Goal: Information Seeking & Learning: Learn about a topic

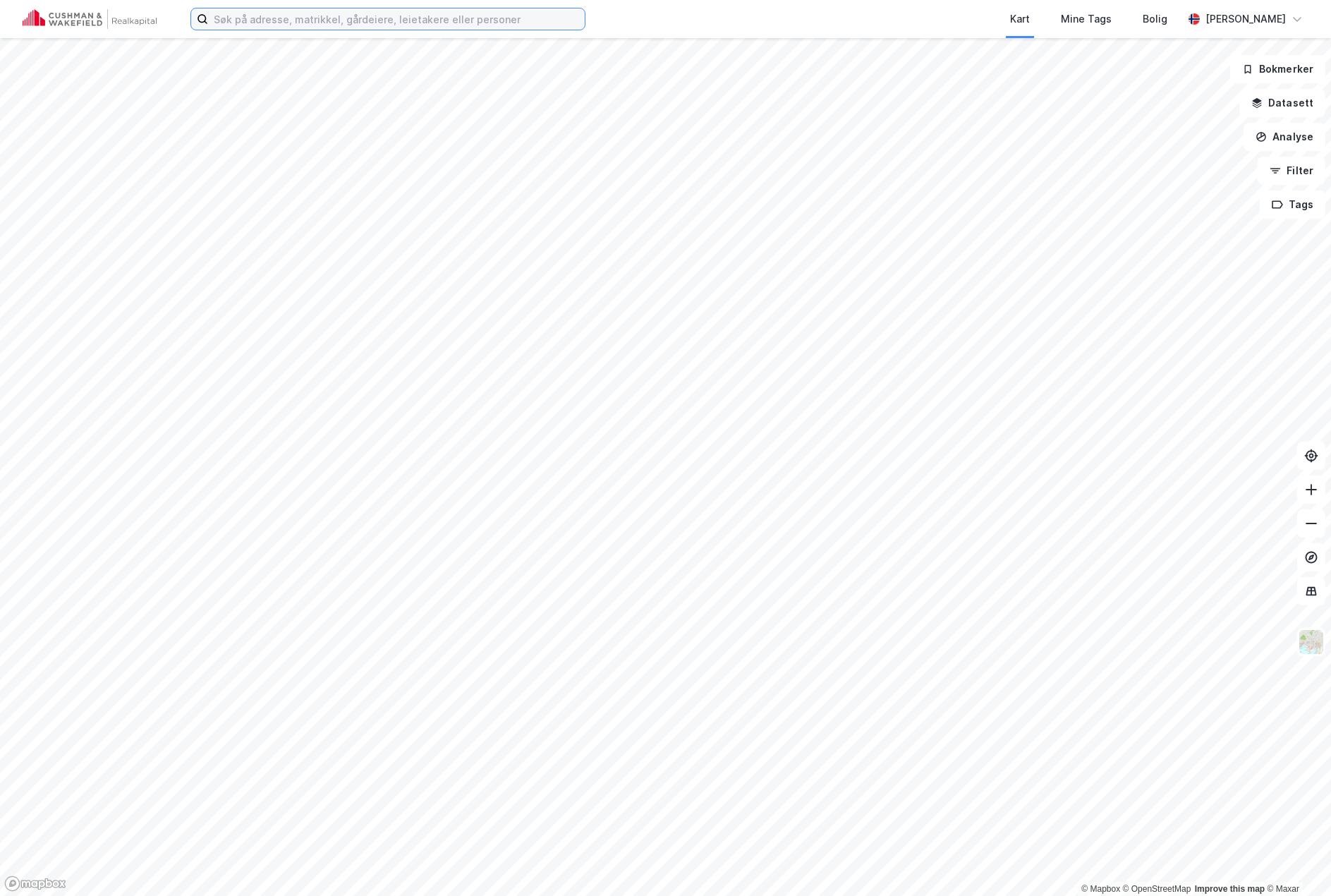
click at [487, 18] on input at bounding box center [396, 19] width 377 height 21
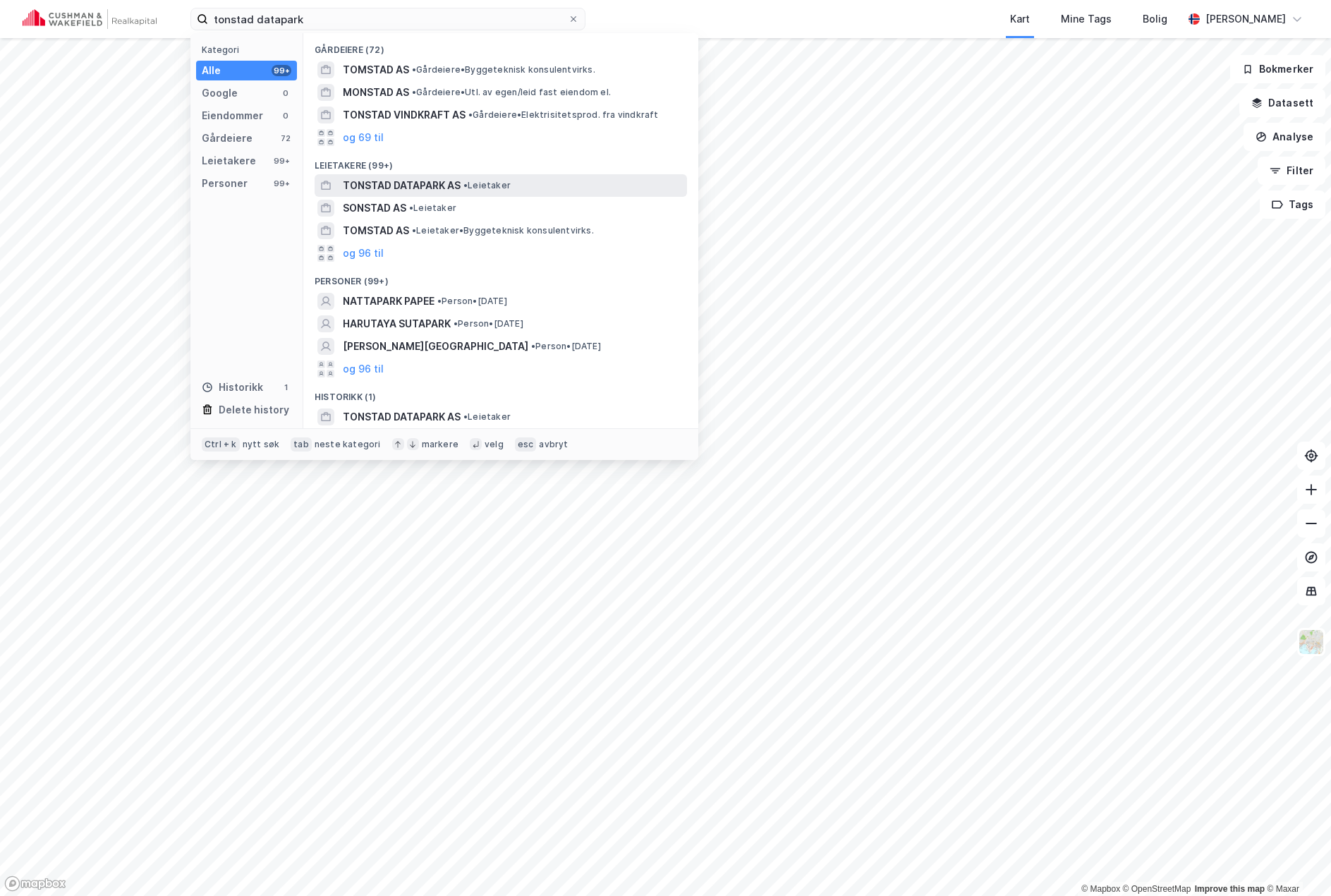
click at [464, 184] on span "•" at bounding box center [466, 185] width 5 height 11
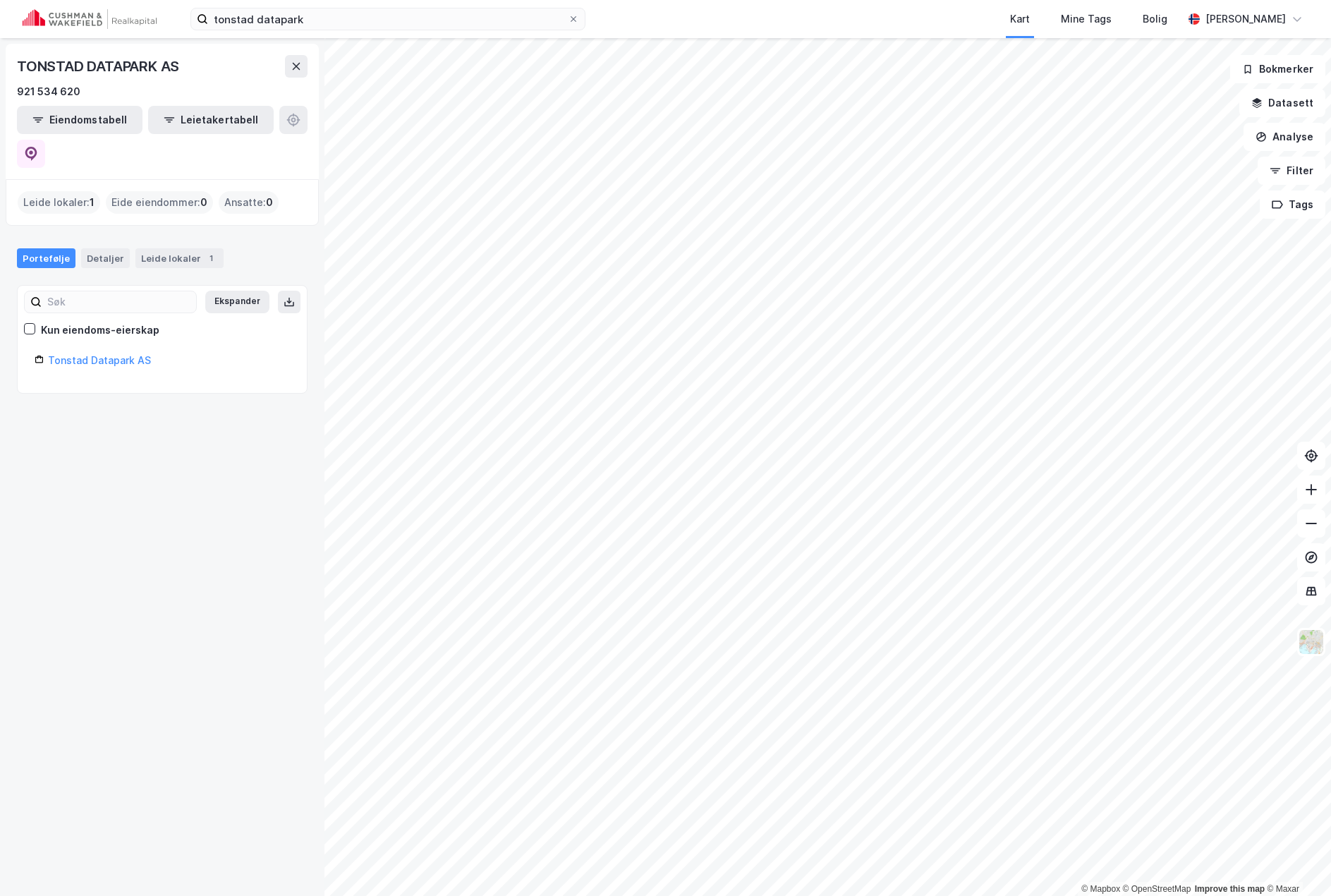
click at [251, 124] on div "Eiendomstabell Leietakertabell" at bounding box center [162, 136] width 291 height 62
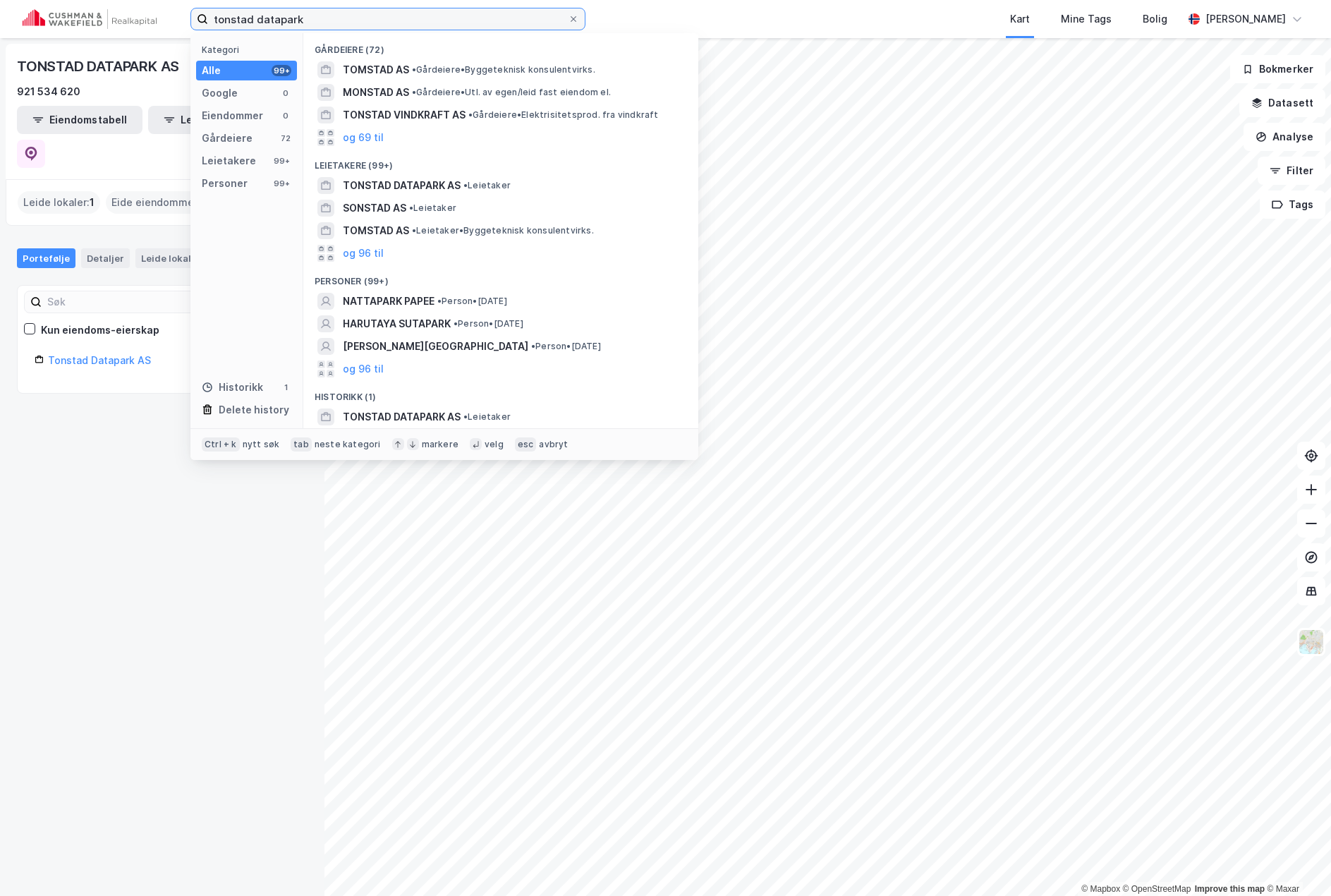
click at [312, 21] on input "tonstad datapark" at bounding box center [388, 19] width 360 height 21
click at [360, 20] on input "tonstad datapark" at bounding box center [388, 19] width 360 height 21
drag, startPoint x: 435, startPoint y: 11, endPoint x: 168, endPoint y: 21, distance: 267.2
click at [168, 21] on div "tonstad datapark Kategori Alle 99+ Google 0 Eiendommer 0 Gårdeiere 72 Leietaker…" at bounding box center [665, 19] width 1331 height 38
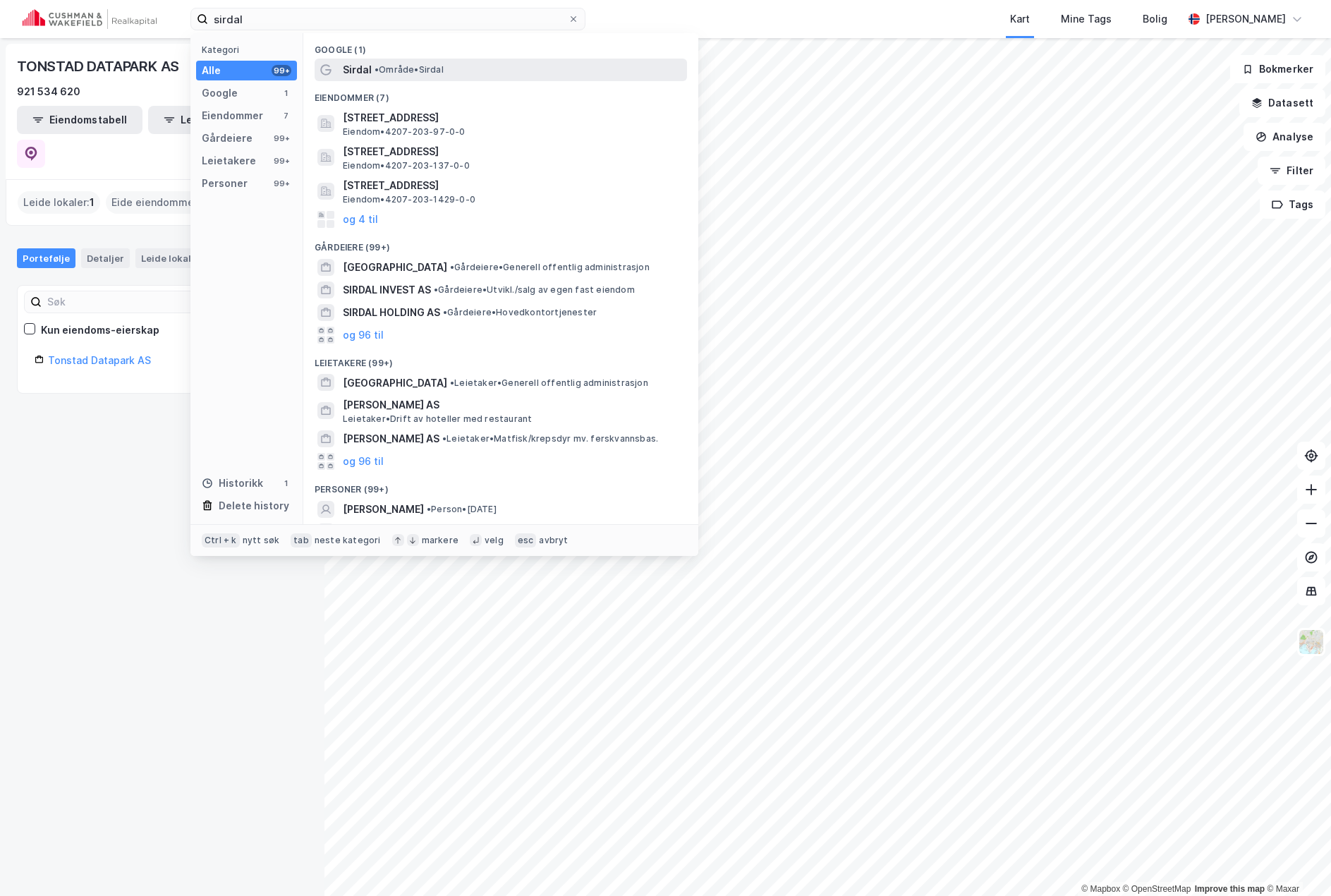
click at [452, 71] on div "Sirdal • Område • [GEOGRAPHIC_DATA]" at bounding box center [514, 70] width 341 height 17
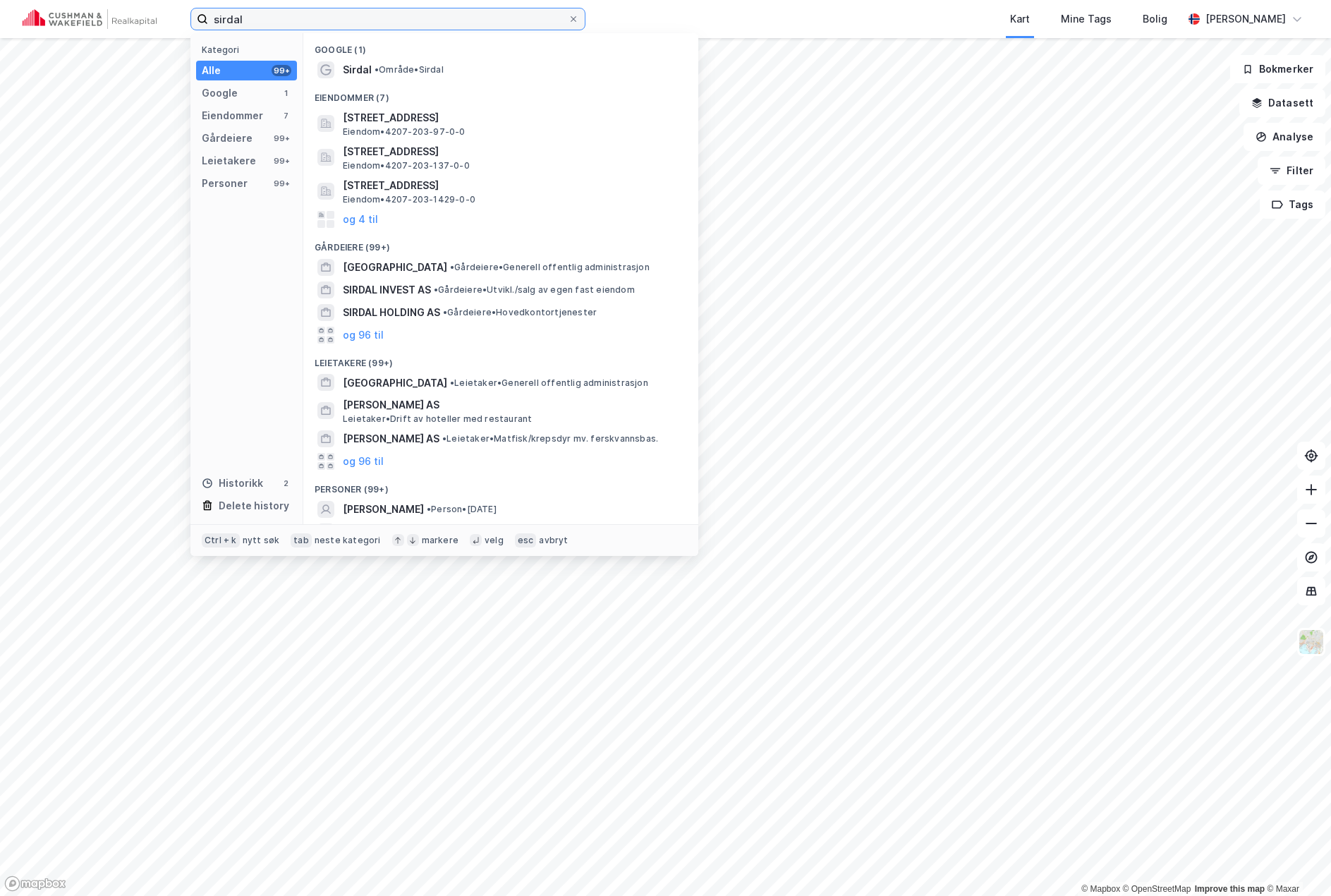
drag, startPoint x: 335, startPoint y: 23, endPoint x: 15, endPoint y: 22, distance: 320.0
click at [15, 22] on div "sirdal Kategori Alle 99+ Google 1 Eiendommer 7 Gårdeiere 99+ Leietakere 99+ Per…" at bounding box center [665, 19] width 1331 height 38
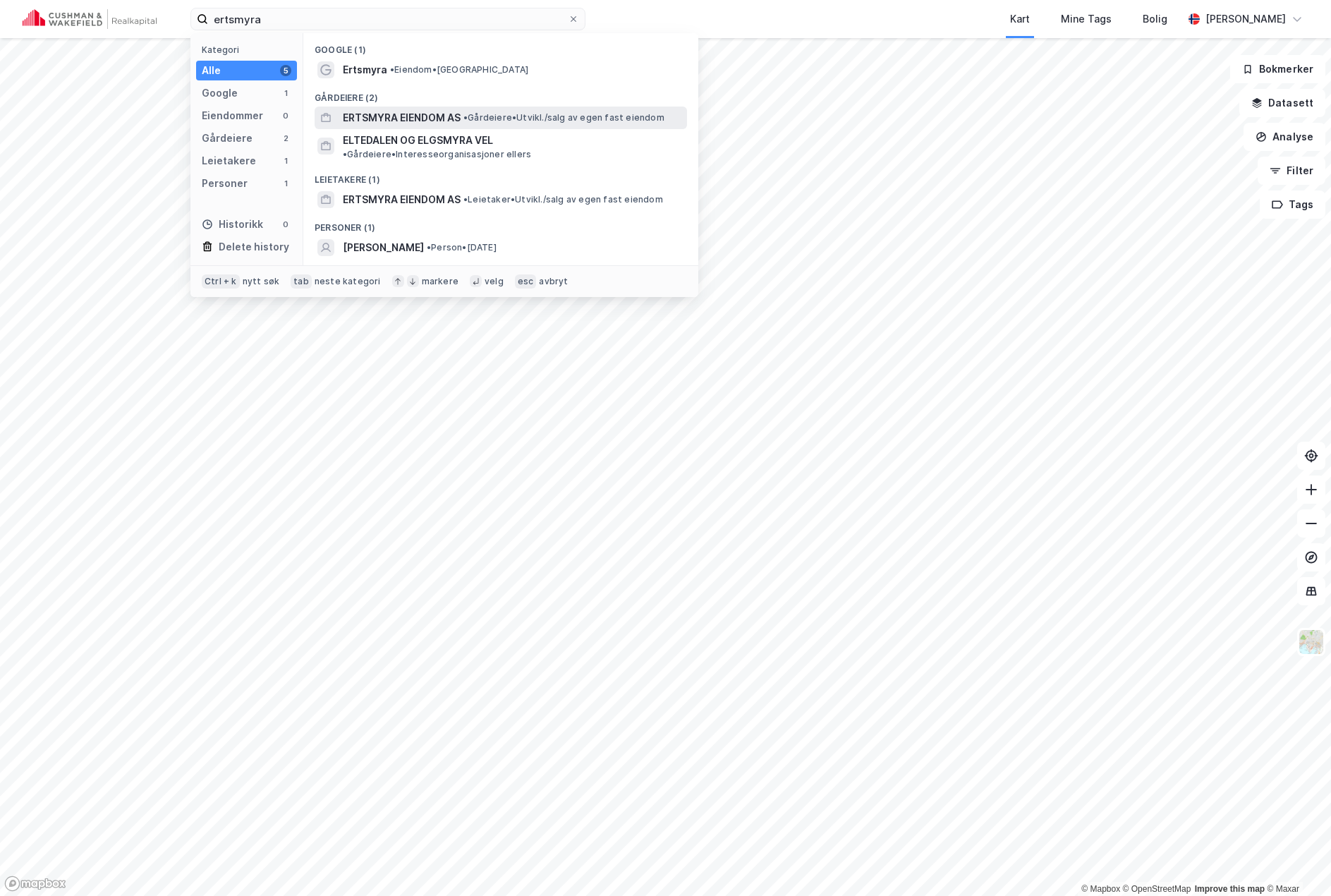
click at [491, 116] on span "• Gårdeiere • [GEOGRAPHIC_DATA]/salg av egen fast eiendom" at bounding box center [564, 118] width 201 height 11
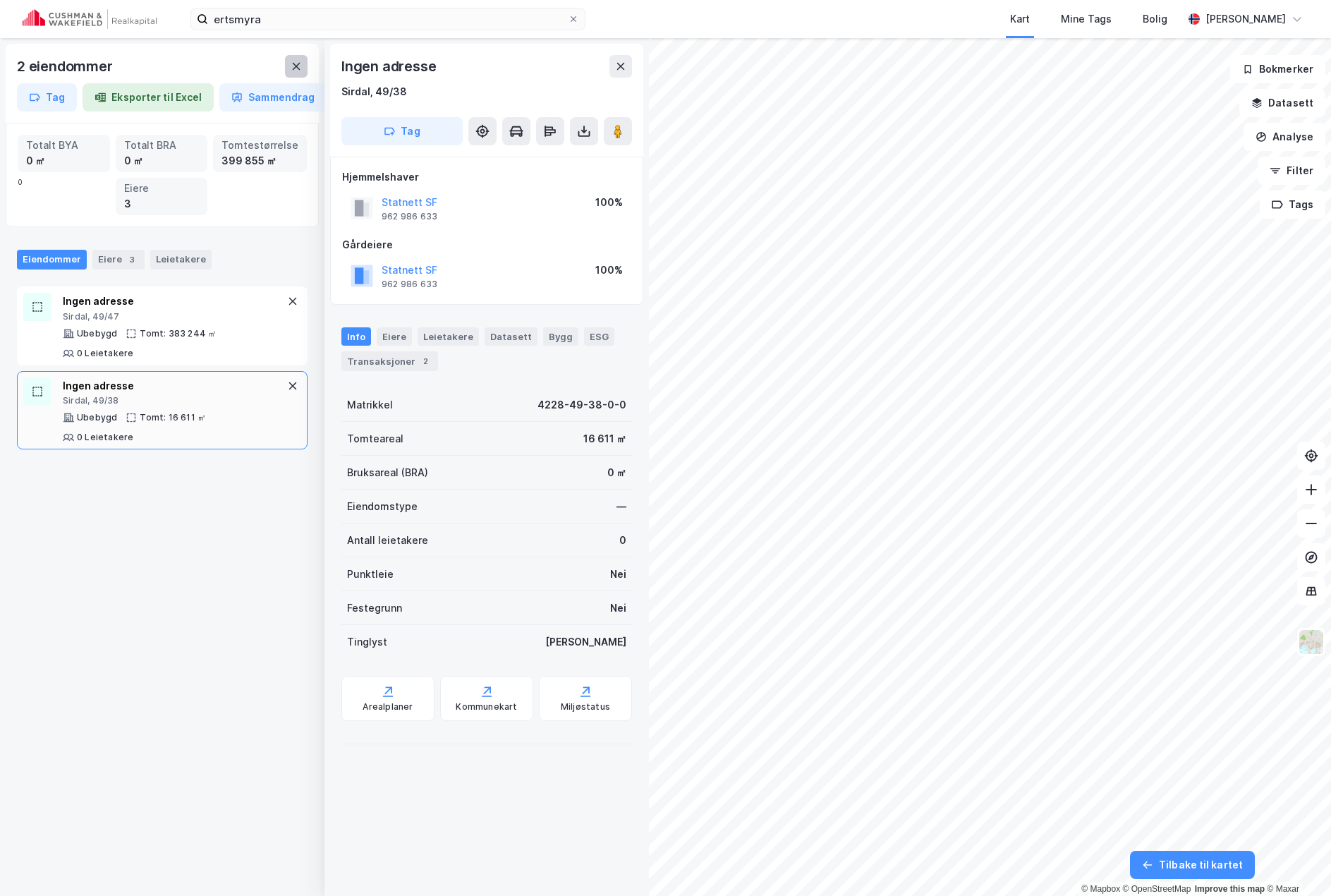
click at [302, 77] on button at bounding box center [295, 66] width 22 height 22
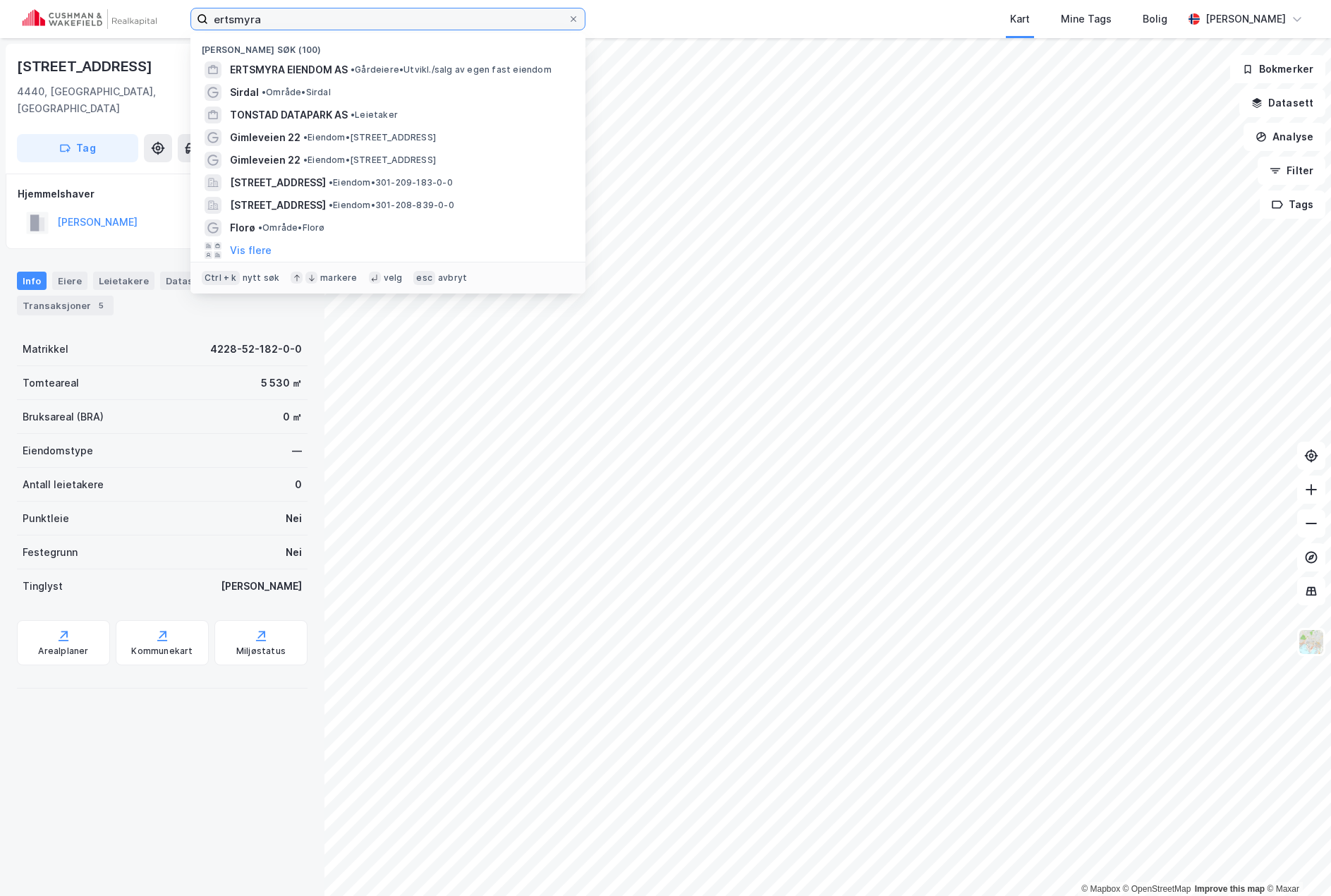
click at [488, 21] on input "ertsmyra" at bounding box center [388, 19] width 360 height 21
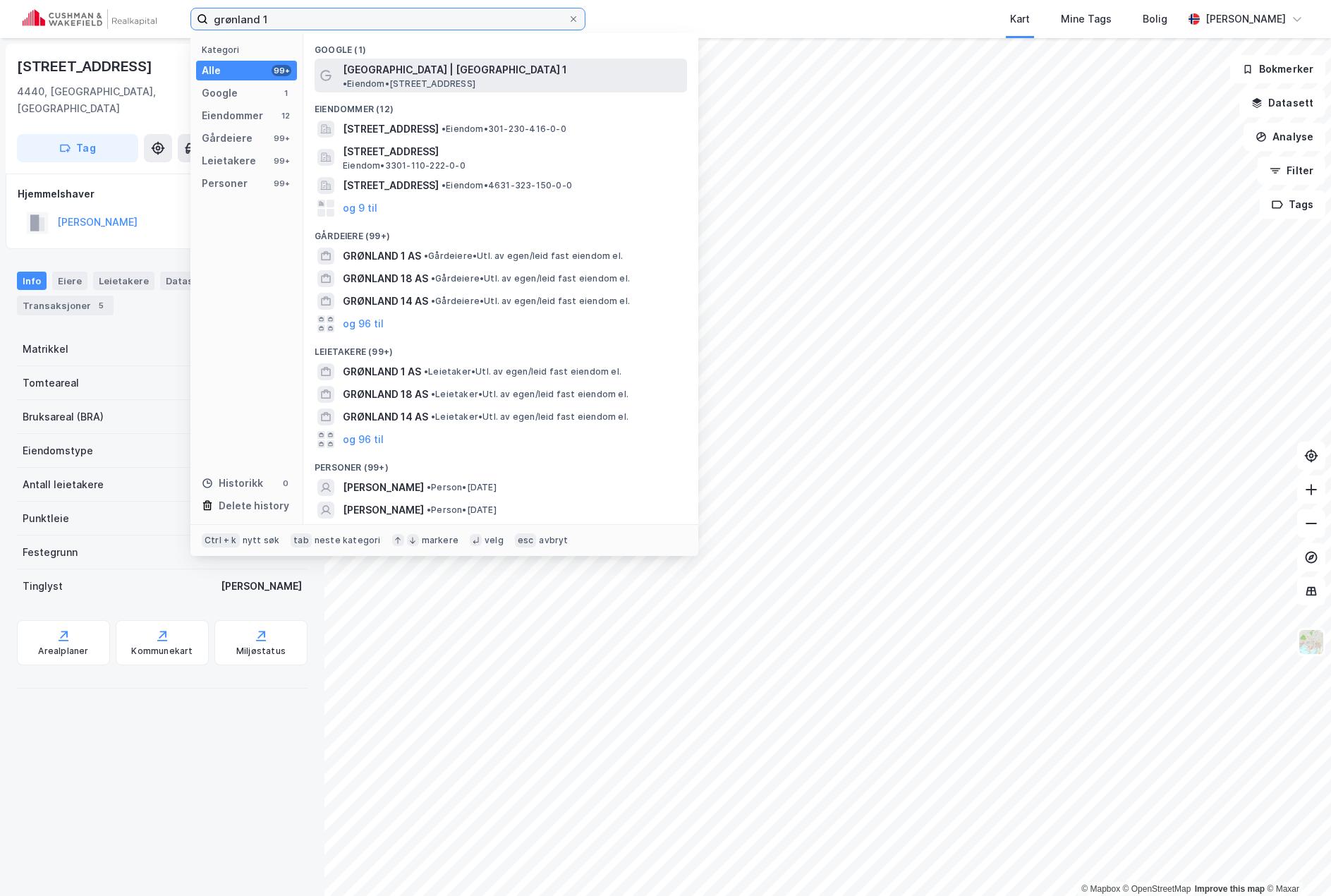
type input "grønland 1"
click at [475, 78] on span "• Eiendom • [STREET_ADDRESS]" at bounding box center [409, 83] width 132 height 11
